Goal: Navigation & Orientation: Find specific page/section

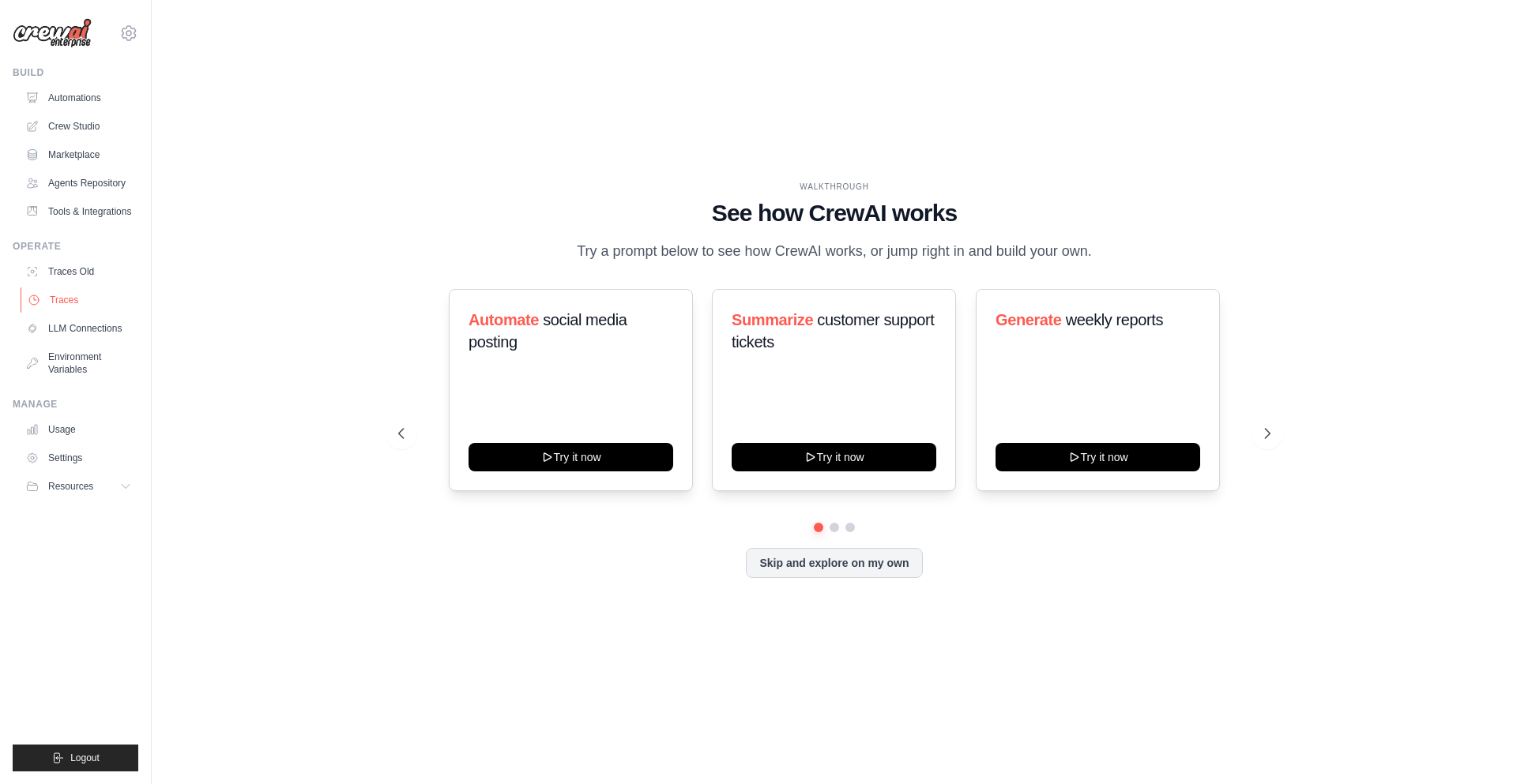
click at [71, 302] on link "Traces" at bounding box center [80, 300] width 119 height 25
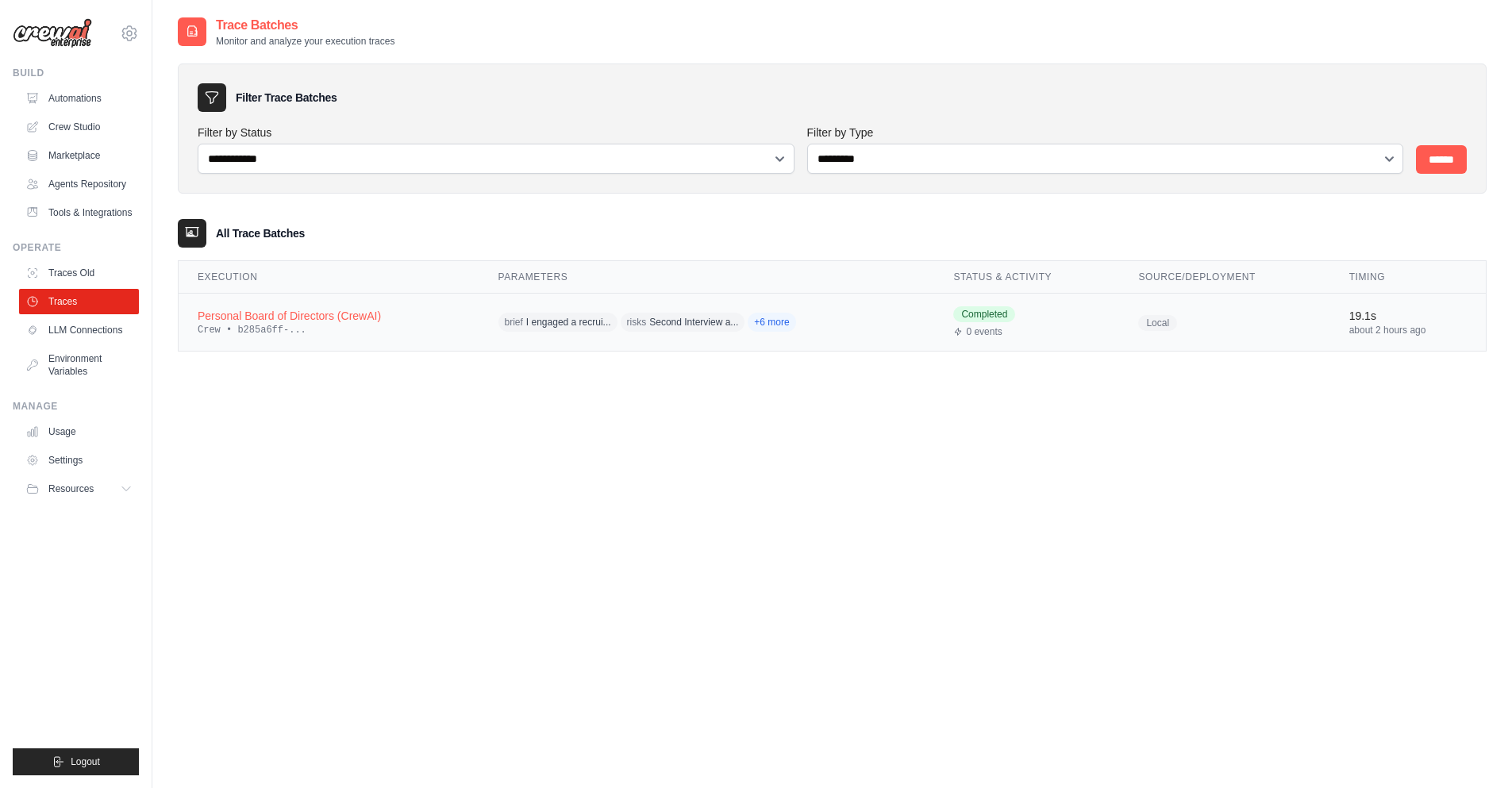
click at [393, 324] on div "Crew • b285a6ff-..." at bounding box center [329, 330] width 263 height 13
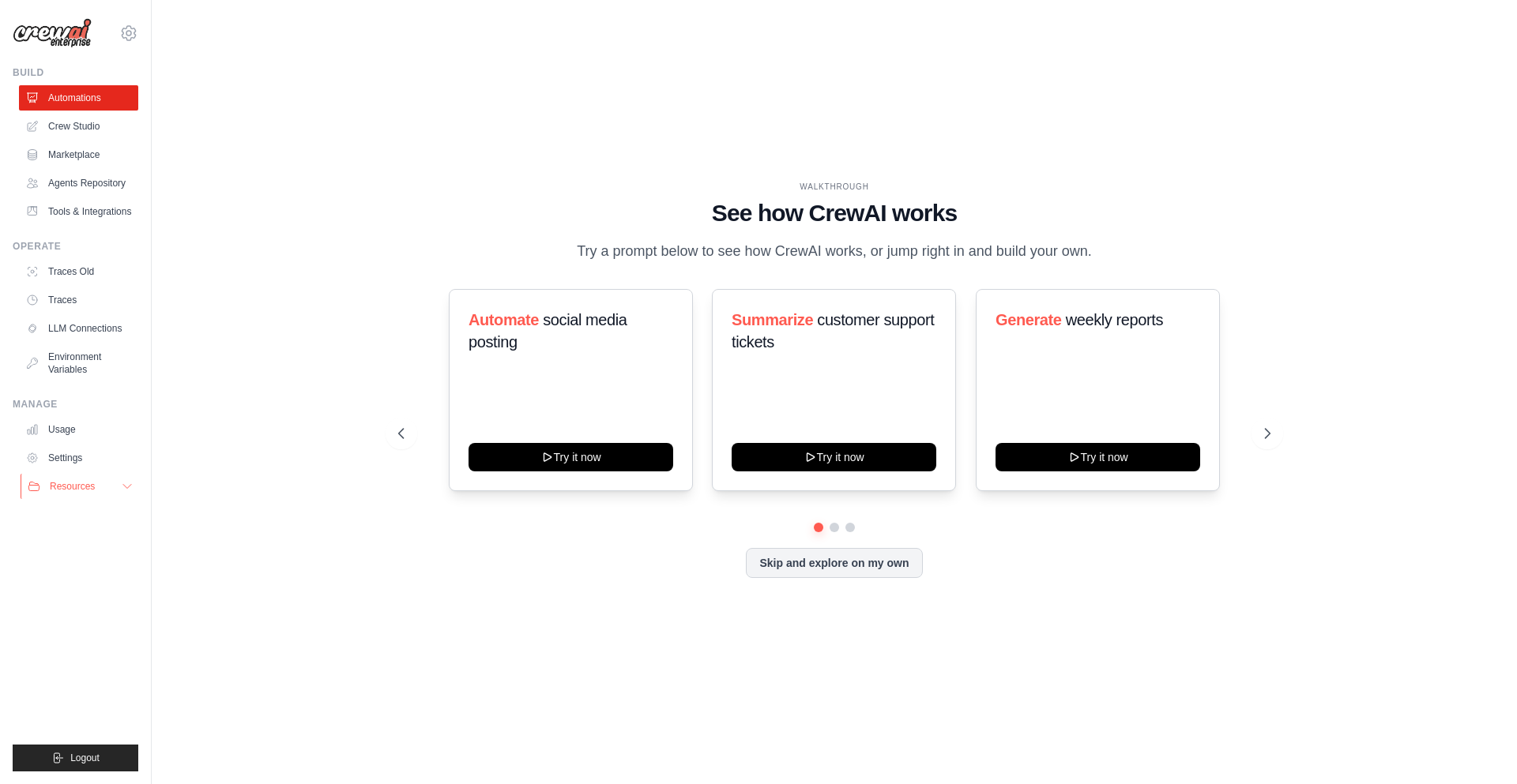
click at [83, 494] on button "Resources" at bounding box center [80, 486] width 119 height 25
click at [106, 504] on link "Documentation" at bounding box center [85, 513] width 110 height 22
